Goal: Check status: Check status

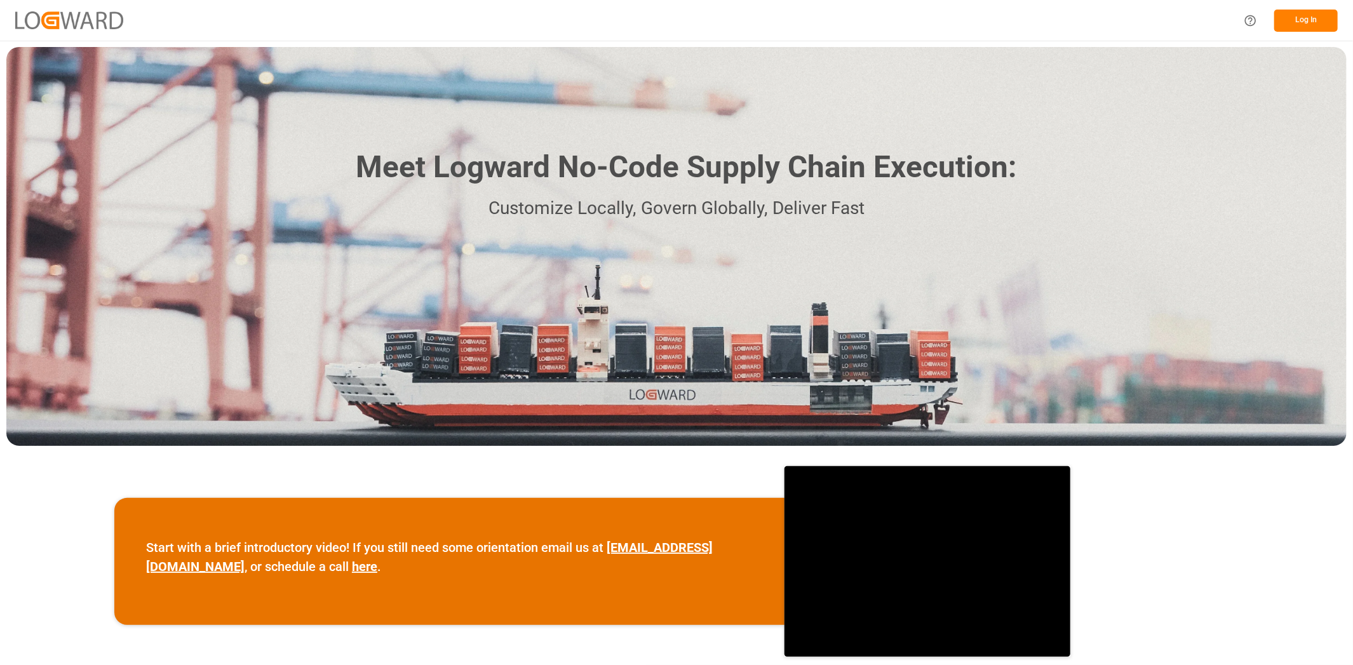
click at [1292, 27] on button "Log In" at bounding box center [1306, 21] width 64 height 22
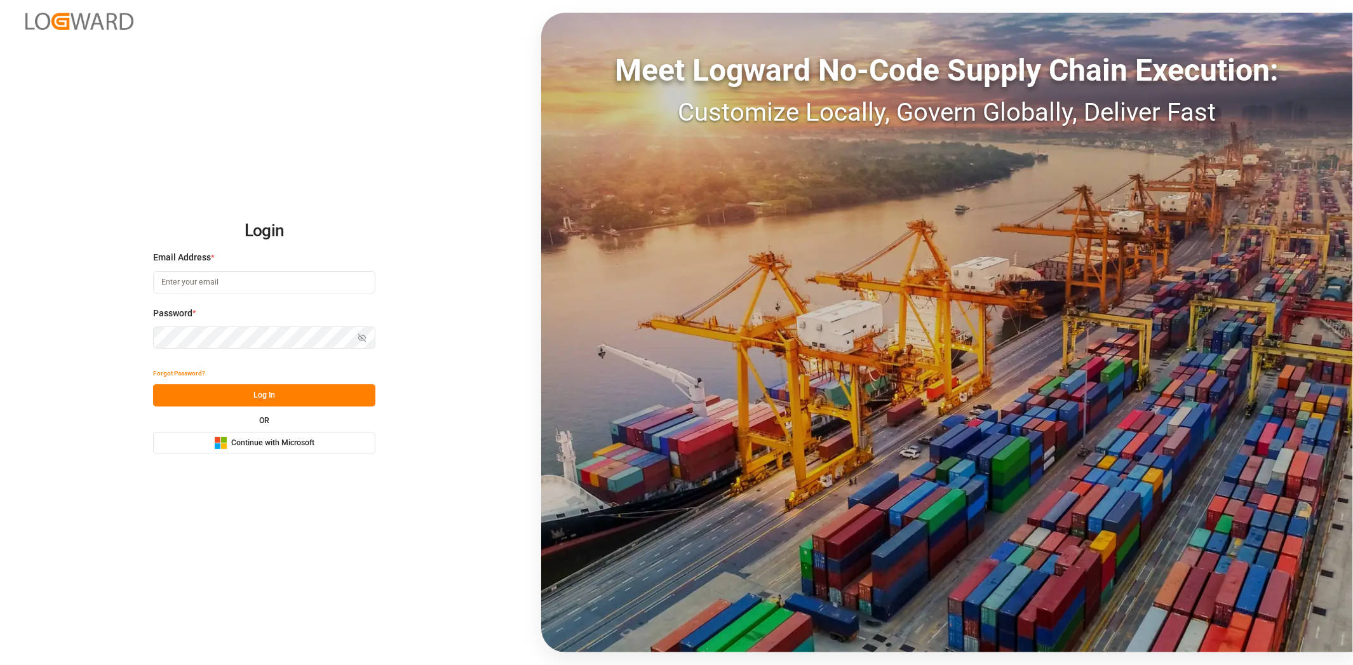
click at [221, 285] on input at bounding box center [264, 282] width 222 height 22
type input "[EMAIL_ADDRESS][PERSON_NAME][DOMAIN_NAME]"
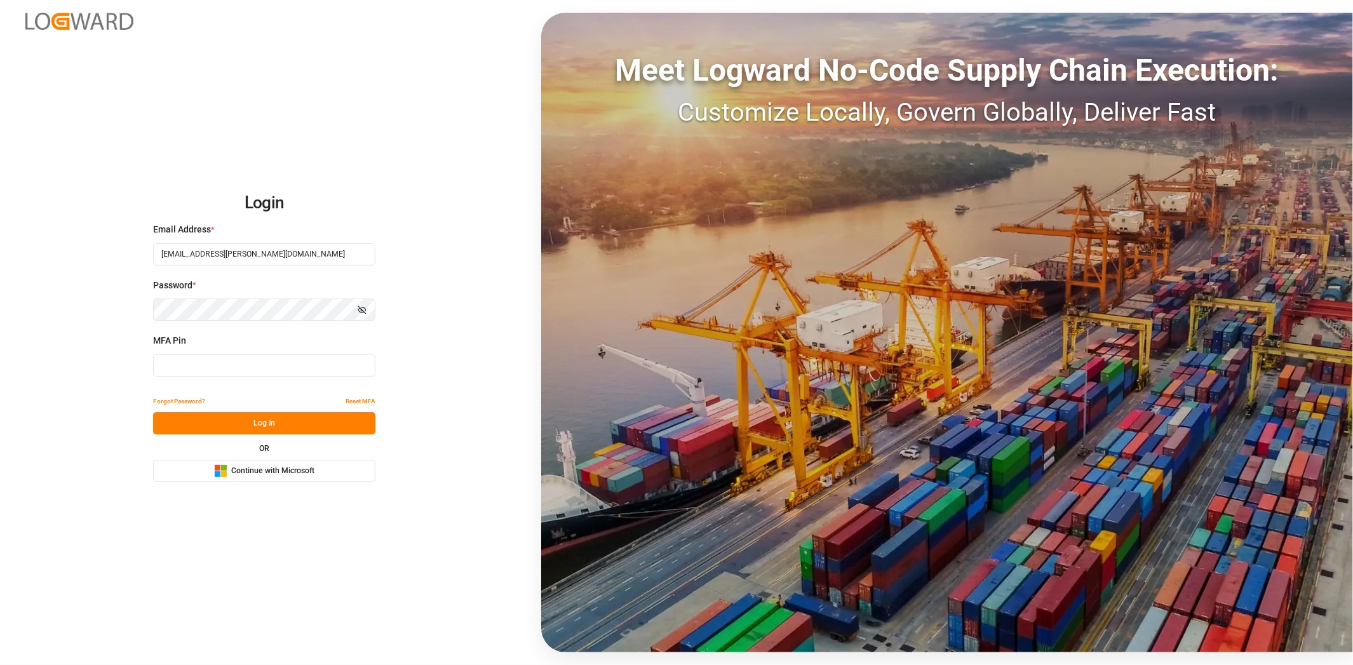
click at [225, 372] on input at bounding box center [264, 365] width 222 height 22
click at [238, 366] on input at bounding box center [264, 365] width 222 height 22
type input "239075"
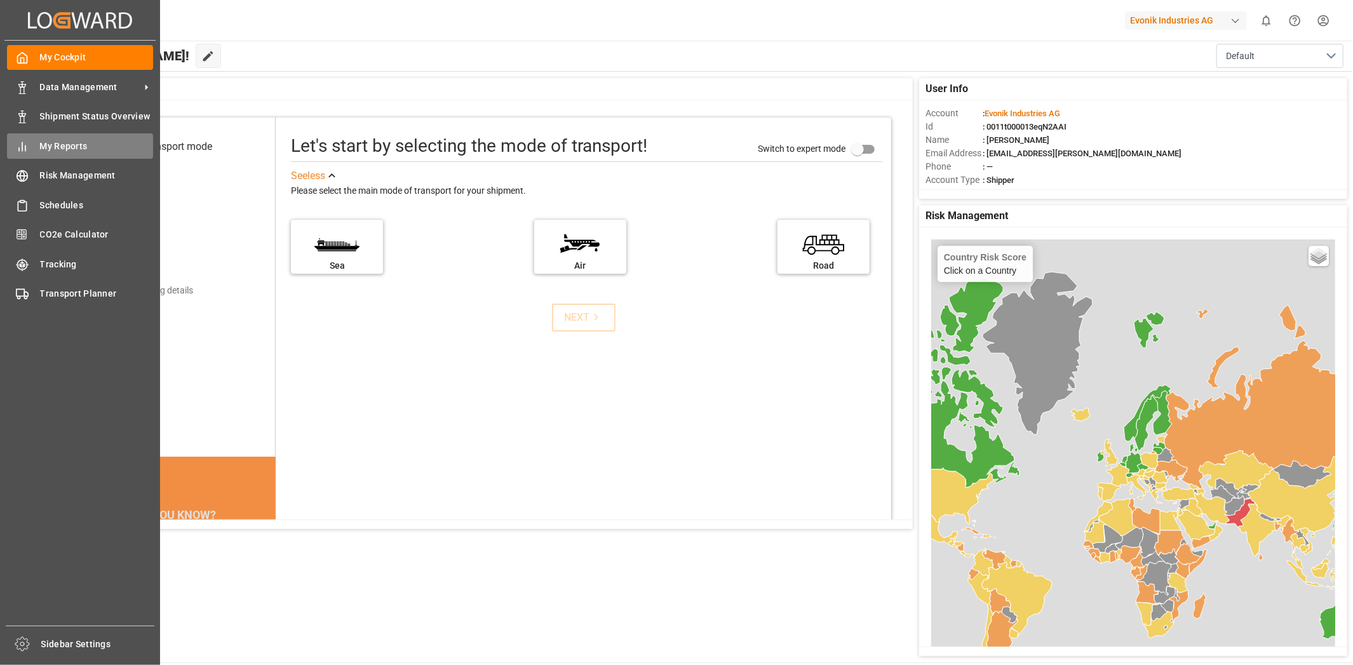
click at [77, 142] on span "My Reports" at bounding box center [97, 146] width 114 height 13
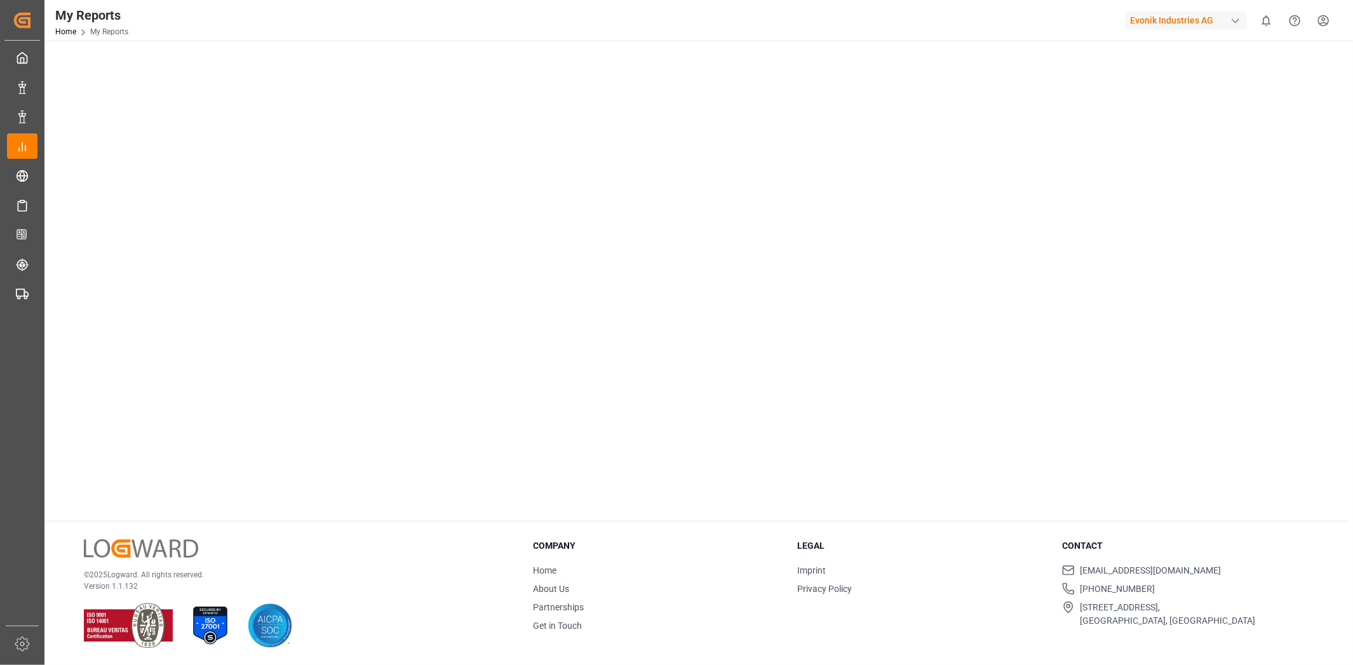
scroll to position [19, 0]
